Goal: Task Accomplishment & Management: Use online tool/utility

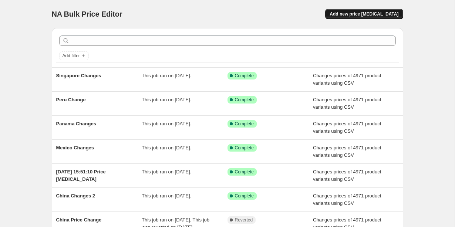
click at [345, 11] on button "Add new price change job" at bounding box center [365, 14] width 78 height 10
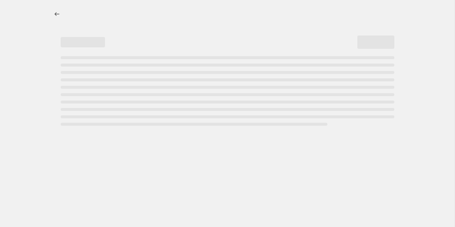
select select "percentage"
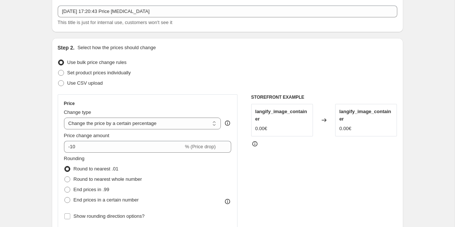
scroll to position [47, 0]
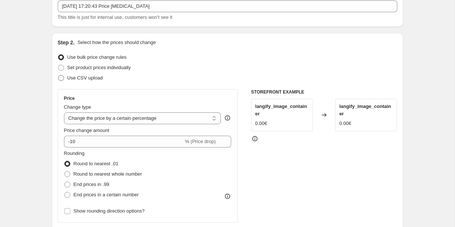
click at [60, 77] on span at bounding box center [61, 78] width 6 height 6
click at [59, 76] on input "Use CSV upload" at bounding box center [58, 75] width 0 height 0
radio input "true"
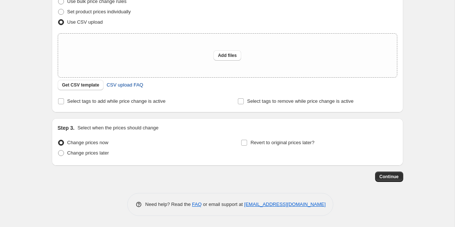
scroll to position [103, 0]
click at [71, 88] on span "Get CSV template" at bounding box center [80, 85] width 37 height 6
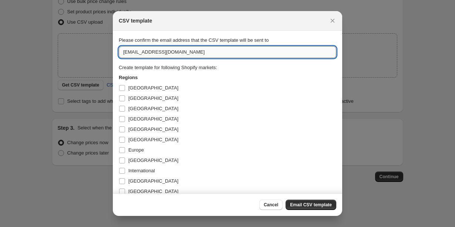
click at [130, 53] on input "kacper@flabelus.com" at bounding box center [228, 52] width 218 height 12
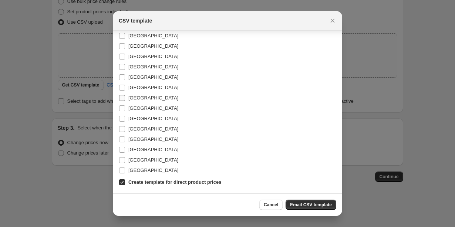
scroll to position [146, 0]
type input "anamaria.intriago@flabelus.com"
click at [121, 150] on input "United Kingdom" at bounding box center [122, 150] width 6 height 6
checkbox input "true"
click at [298, 203] on span "Email CSV template" at bounding box center [311, 205] width 42 height 6
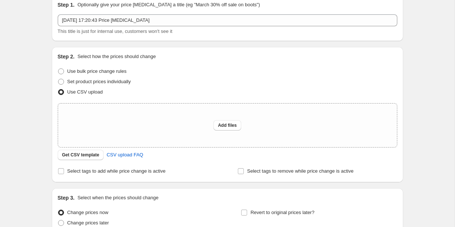
scroll to position [0, 0]
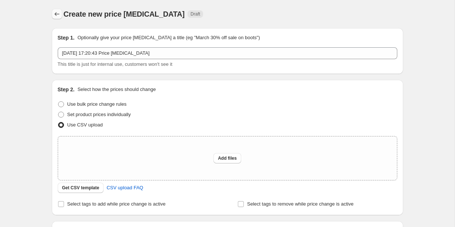
click at [58, 12] on icon "Price change jobs" at bounding box center [56, 13] width 7 height 7
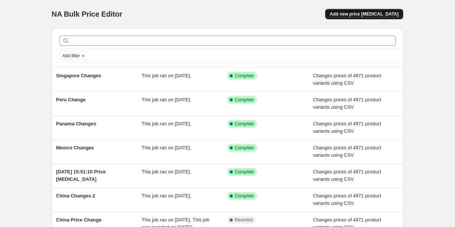
click at [351, 13] on span "Add new price change job" at bounding box center [364, 14] width 69 height 6
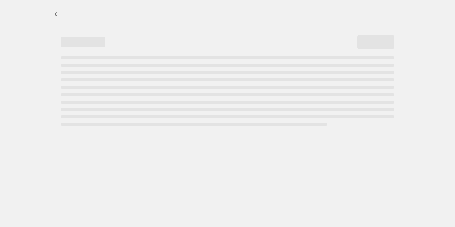
select select "percentage"
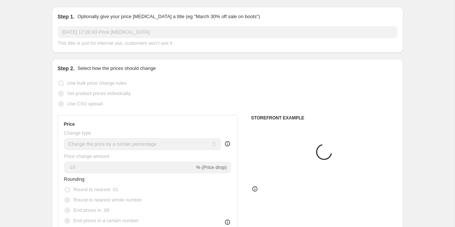
scroll to position [22, 0]
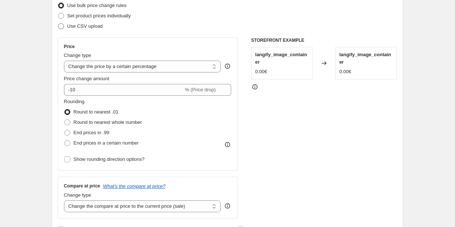
click at [61, 28] on span at bounding box center [61, 26] width 6 height 6
click at [59, 24] on input "Use CSV upload" at bounding box center [58, 23] width 0 height 0
radio input "true"
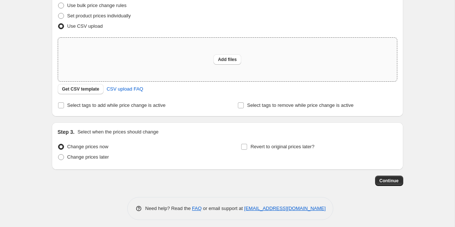
scroll to position [93, 0]
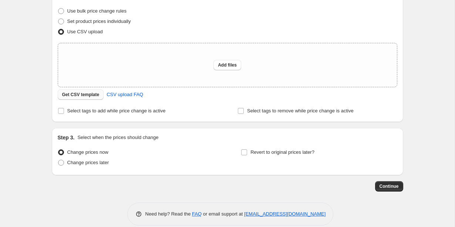
click at [80, 93] on span "Get CSV template" at bounding box center [80, 95] width 37 height 6
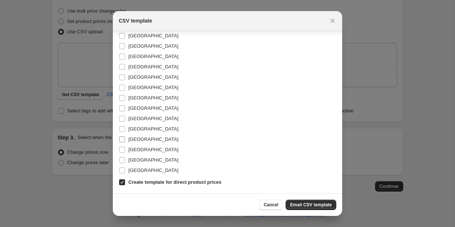
scroll to position [146, 0]
click at [123, 160] on input "United States" at bounding box center [122, 160] width 6 height 6
checkbox input "true"
click at [324, 204] on span "Email CSV template" at bounding box center [311, 205] width 42 height 6
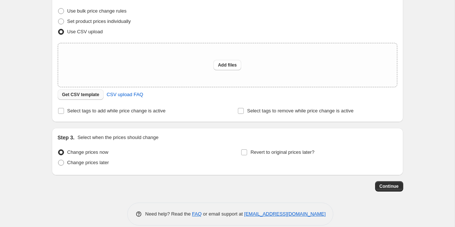
click at [74, 97] on span "Get CSV template" at bounding box center [80, 95] width 37 height 6
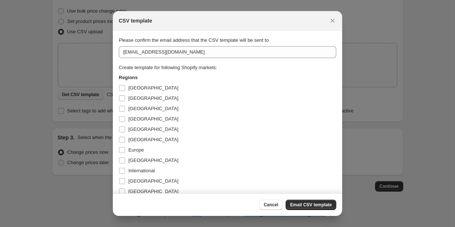
scroll to position [0, 0]
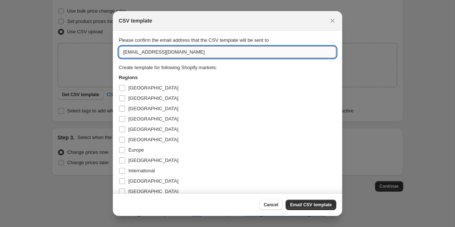
click at [130, 54] on input "kacper@flabelus.com" at bounding box center [228, 52] width 218 height 12
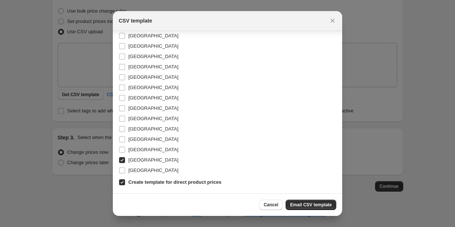
scroll to position [146, 0]
type input "anamaria.intriago@flabelus.com"
click at [296, 206] on span "Email CSV template" at bounding box center [311, 205] width 42 height 6
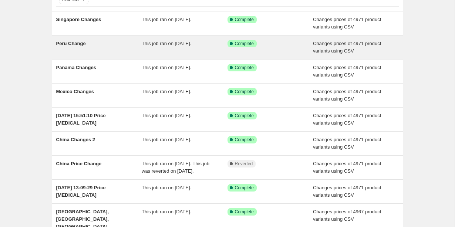
scroll to position [57, 0]
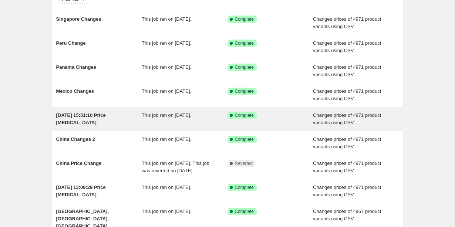
click at [67, 116] on span "8 Oct 2025 at 15:51:10 Price change job" at bounding box center [81, 119] width 50 height 13
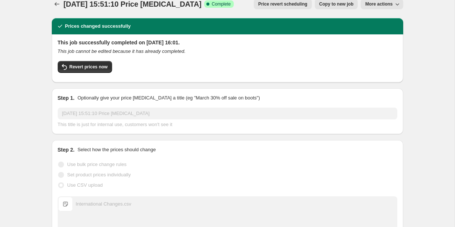
scroll to position [4, 0]
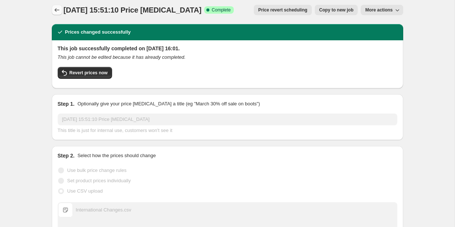
click at [56, 6] on button "Price change jobs" at bounding box center [57, 10] width 10 height 10
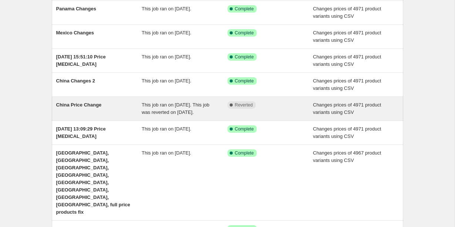
scroll to position [123, 0]
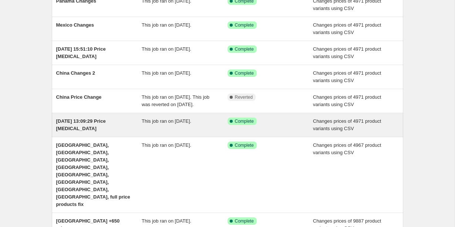
click at [72, 131] on span "8 Oct 2025 at 13:09:29 Price change job" at bounding box center [81, 125] width 50 height 13
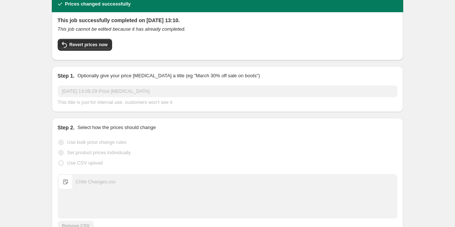
scroll to position [34, 0]
